Goal: Information Seeking & Learning: Learn about a topic

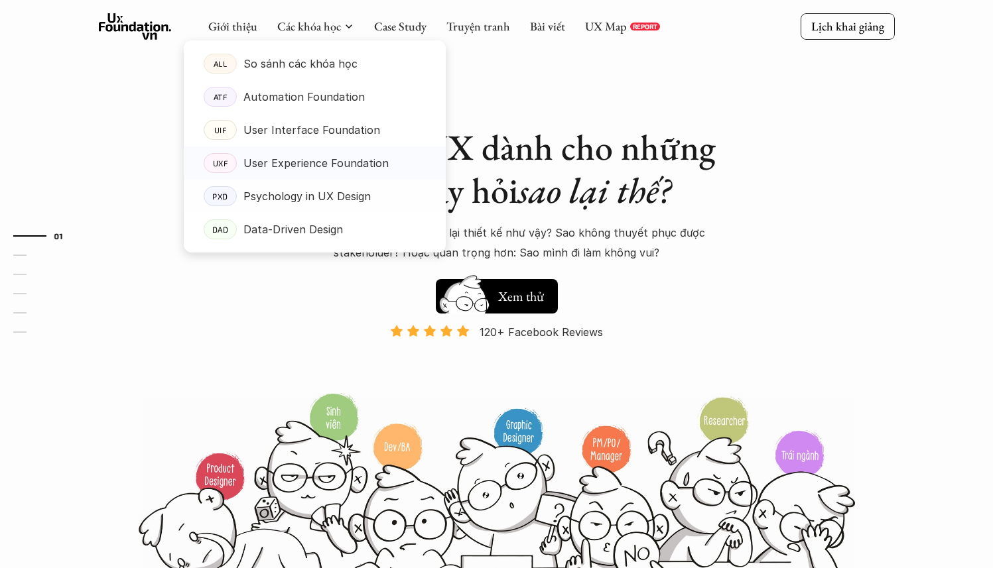
click at [328, 171] on p "User Experience Foundation" at bounding box center [315, 163] width 145 height 20
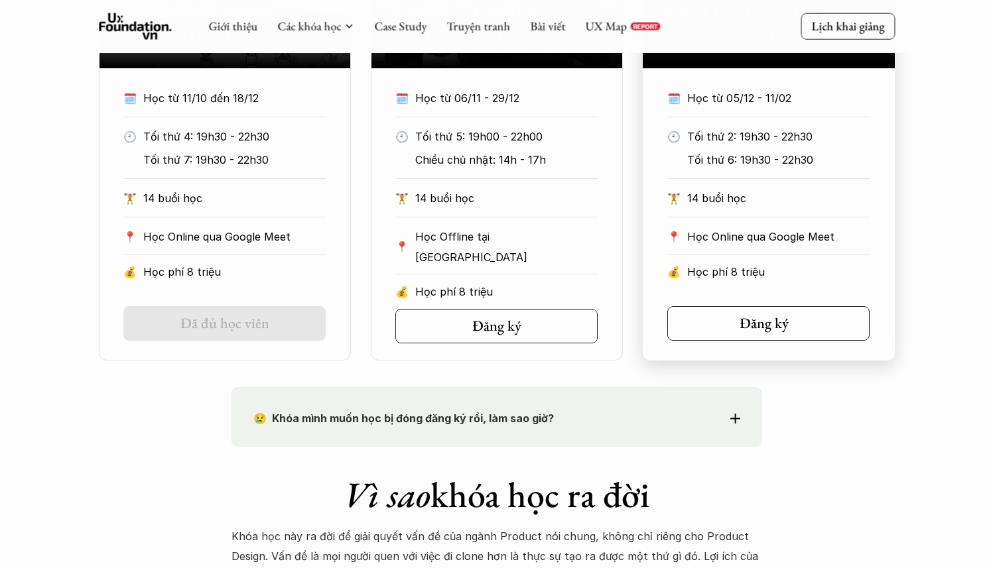
scroll to position [1084, 0]
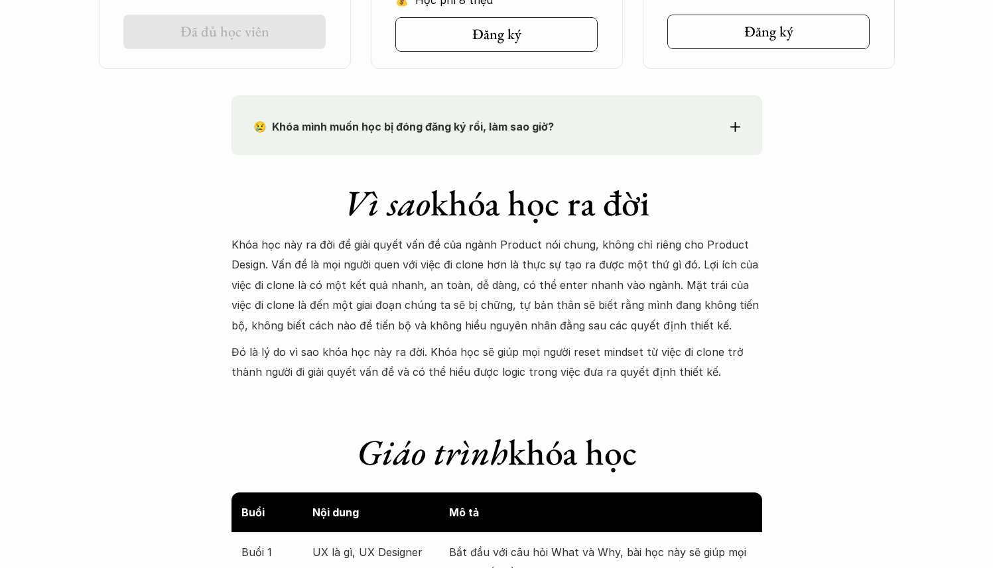
click at [677, 324] on p "Khóa học này ra đời để giải quyết vấn đề của ngành Product nói chung, không chỉ…" at bounding box center [496, 285] width 531 height 101
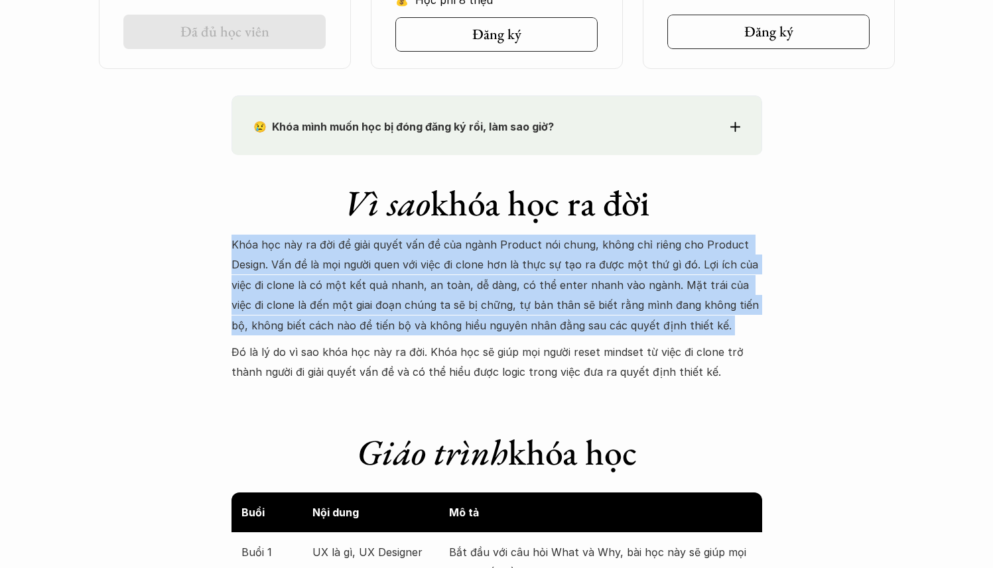
click at [677, 324] on p "Khóa học này ra đời để giải quyết vấn đề của ngành Product nói chung, không chỉ…" at bounding box center [496, 285] width 531 height 101
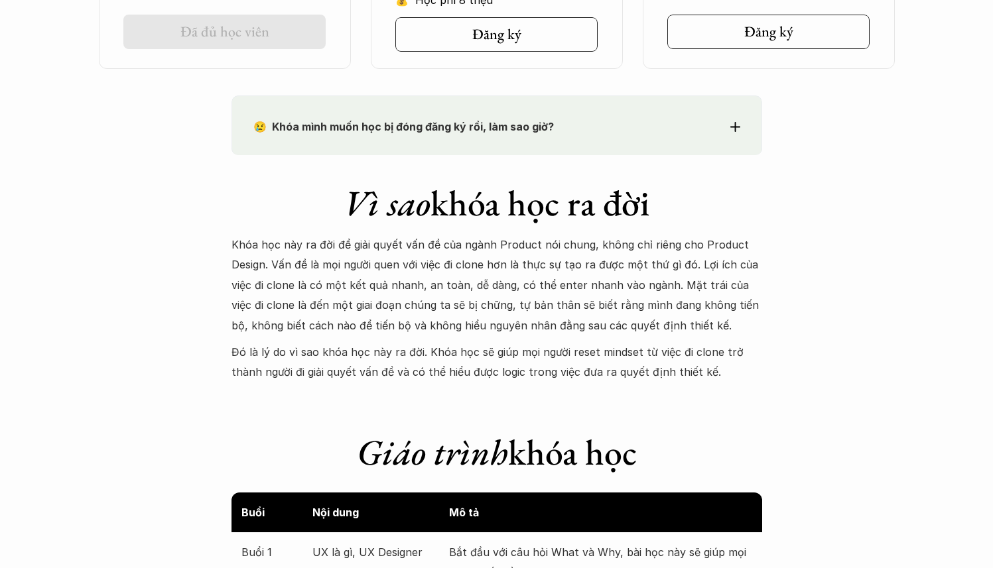
click at [710, 371] on p "Đó là lý do vì sao khóa học này ra đời. Khóa học sẽ giúp mọi người reset mindse…" at bounding box center [496, 362] width 531 height 40
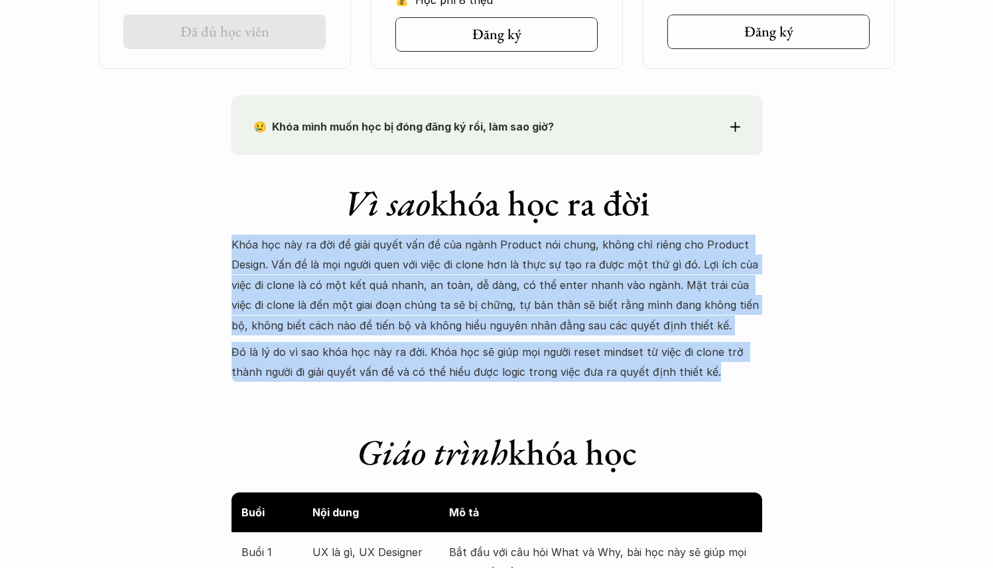
drag, startPoint x: 710, startPoint y: 375, endPoint x: 222, endPoint y: 248, distance: 503.7
copy div "Khóa học này ra đời để giải quyết vấn đề của ngành Product nói chung, không chỉ…"
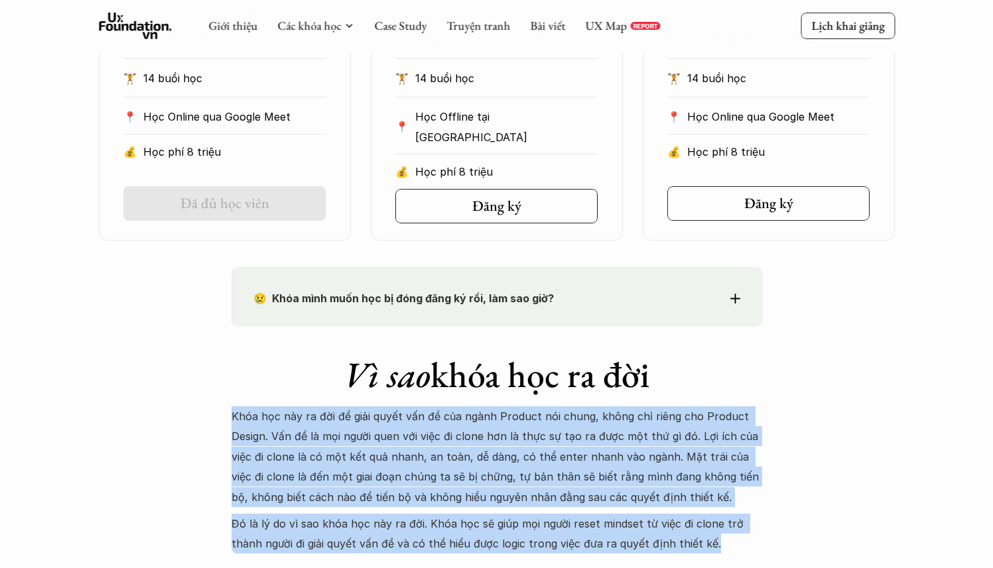
scroll to position [1029, 0]
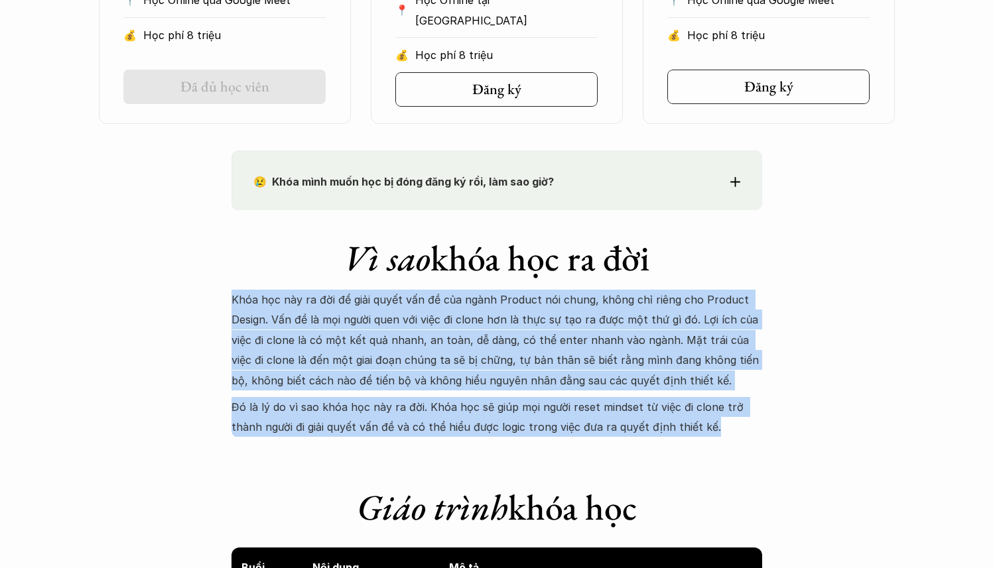
copy div "Khóa học này ra đời để giải quyết vấn đề của ngành Product nói chung, không chỉ…"
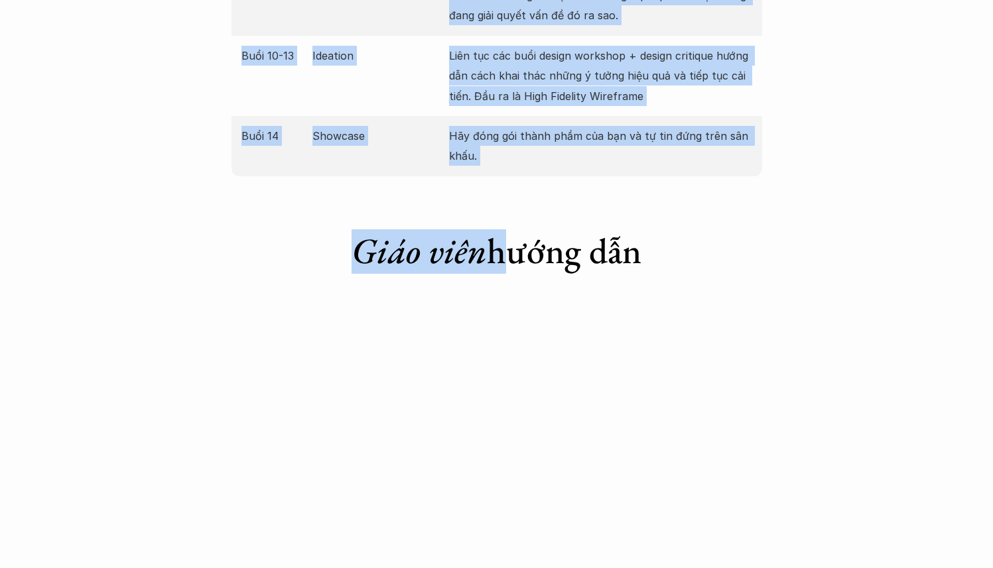
scroll to position [2508, 0]
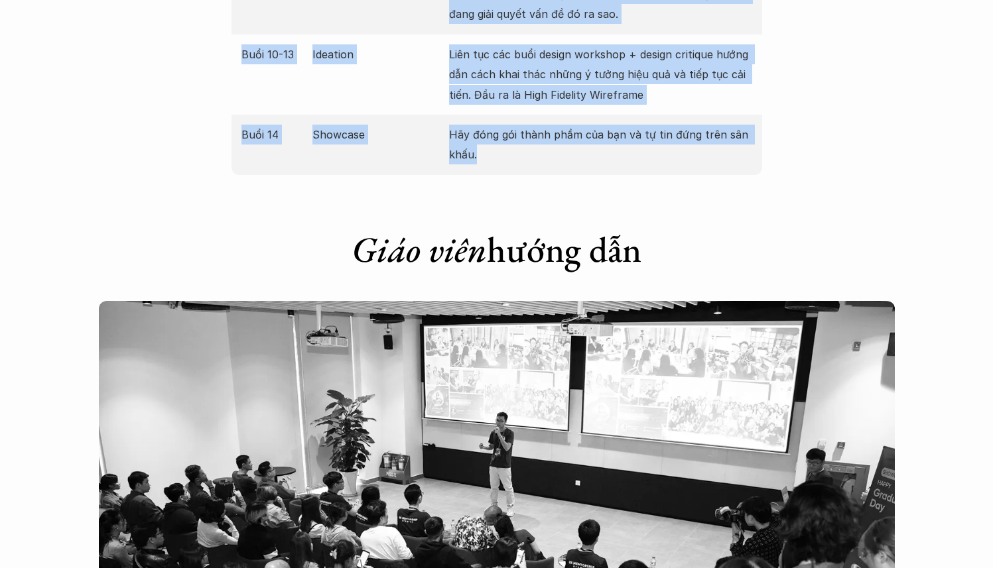
drag, startPoint x: 241, startPoint y: 196, endPoint x: 528, endPoint y: 177, distance: 287.1
copy div "Lore 1 IP do si, AM Consecte adi el, sed doe TE inc utla etdol? Mag ali eni adm…"
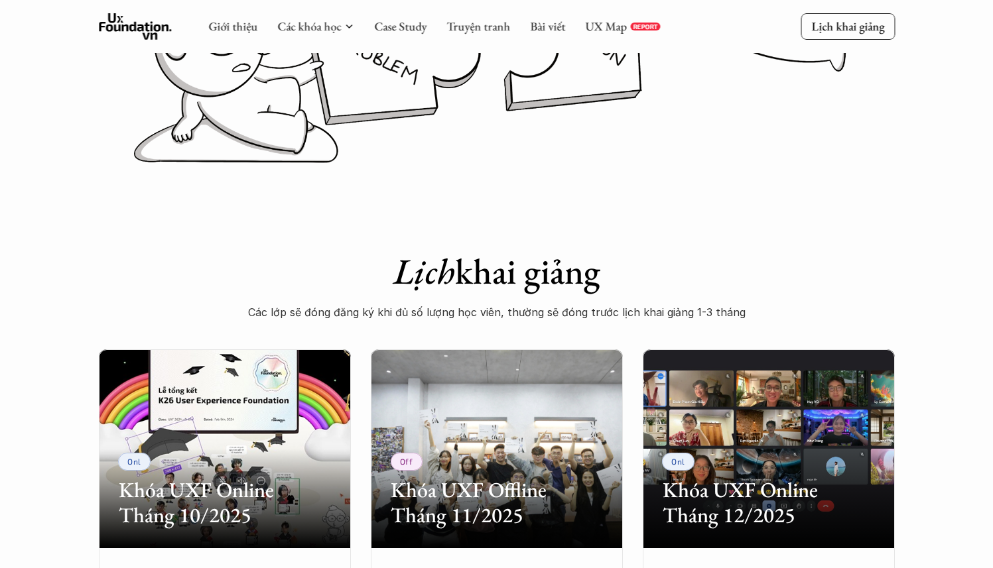
scroll to position [286, 0]
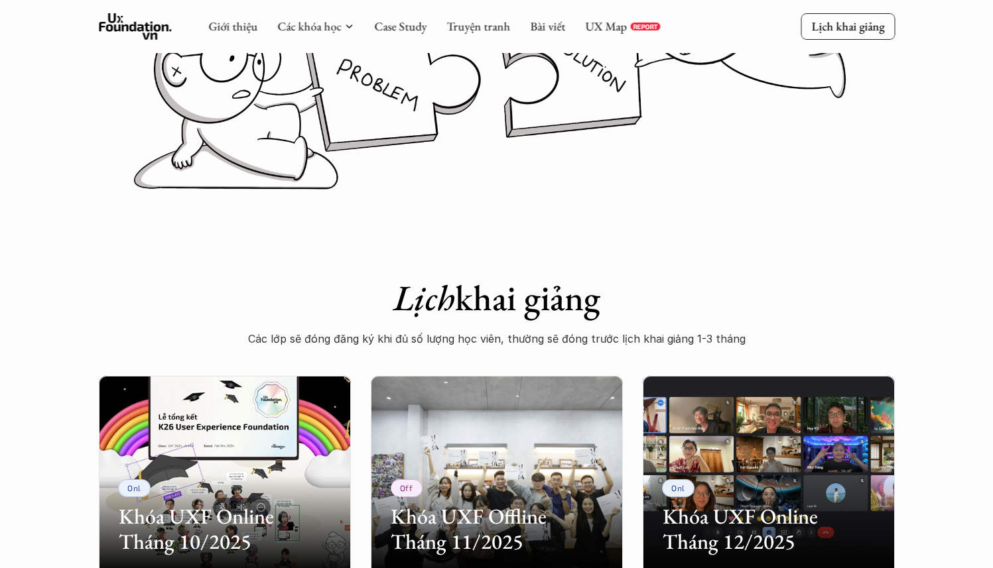
click at [124, 34] on icon at bounding box center [135, 26] width 73 height 27
